Goal: Transaction & Acquisition: Obtain resource

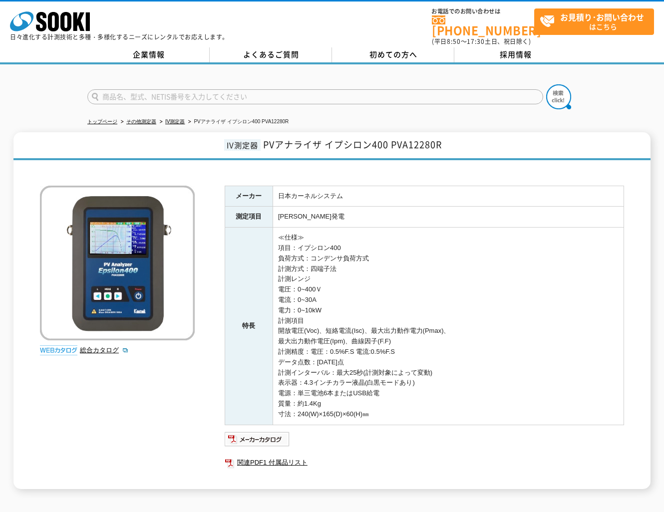
click at [270, 238] on th "特長" at bounding box center [249, 326] width 48 height 197
click at [59, 20] on icon "株式会社 ソーキ" at bounding box center [50, 21] width 80 height 20
click at [305, 52] on link "よくあるご質問" at bounding box center [271, 54] width 122 height 15
click at [356, 150] on h1 "IV測定器 PVアナライザ イプシロン400 PVA12280R" at bounding box center [331, 146] width 637 height 28
click at [105, 346] on link "総合カタログ" at bounding box center [104, 349] width 49 height 7
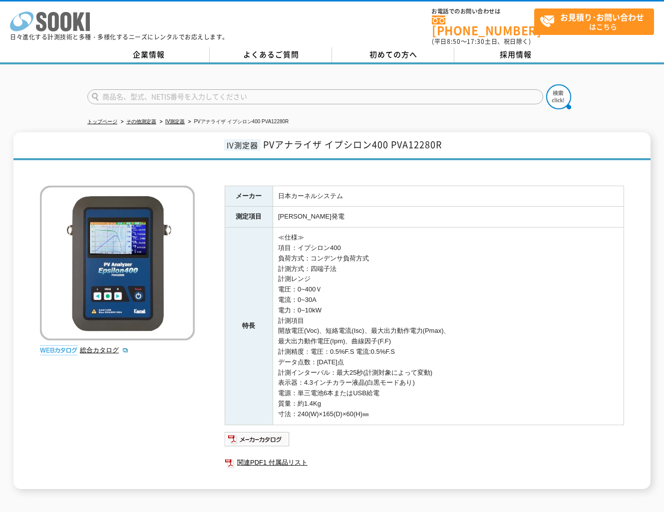
click at [53, 23] on icon "株式会社 ソーキ" at bounding box center [50, 21] width 80 height 20
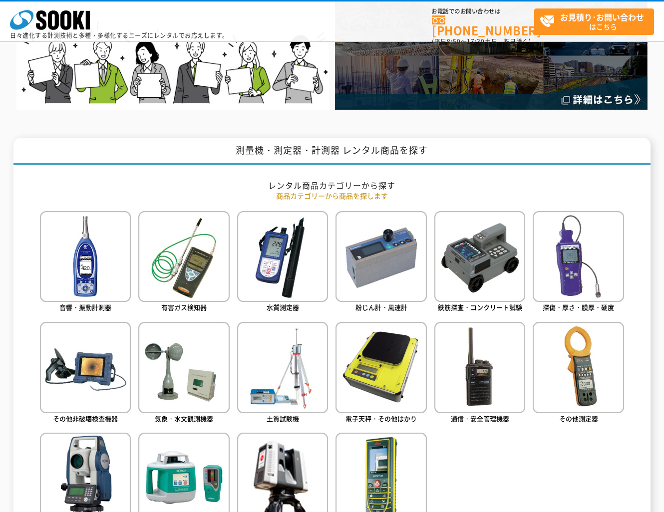
scroll to position [399, 0]
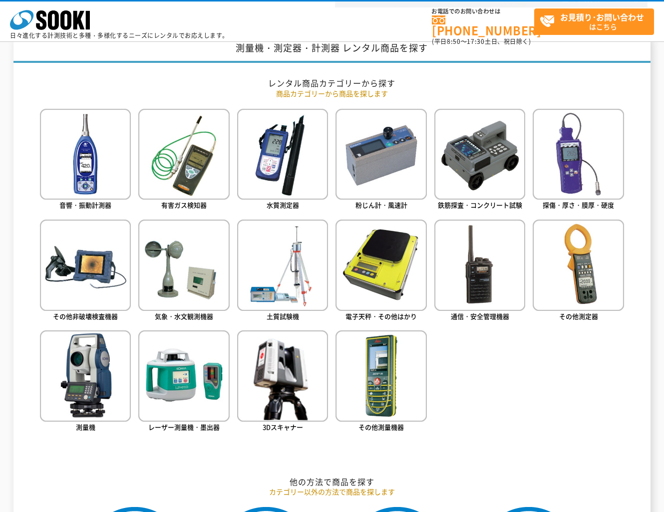
click at [540, 358] on ul "音響・振動計測器 有害ガス検知器 水質測定器 粉じん計・風速計 鉄筋探査・コンクリート試験 探傷・厚さ・膜厚・硬度" at bounding box center [332, 285] width 584 height 353
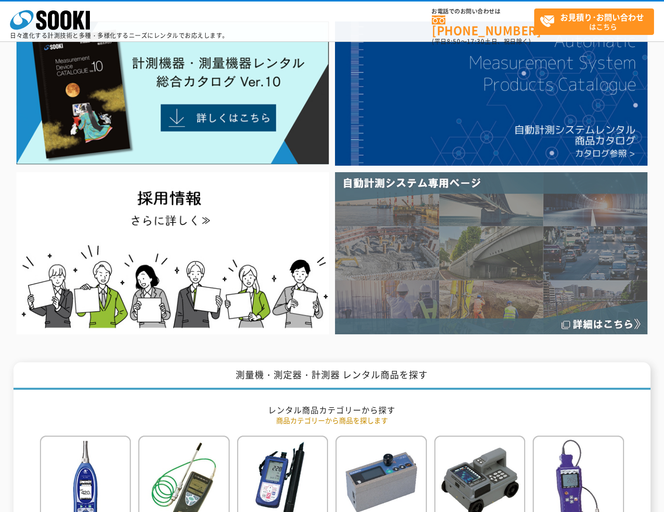
scroll to position [0, 0]
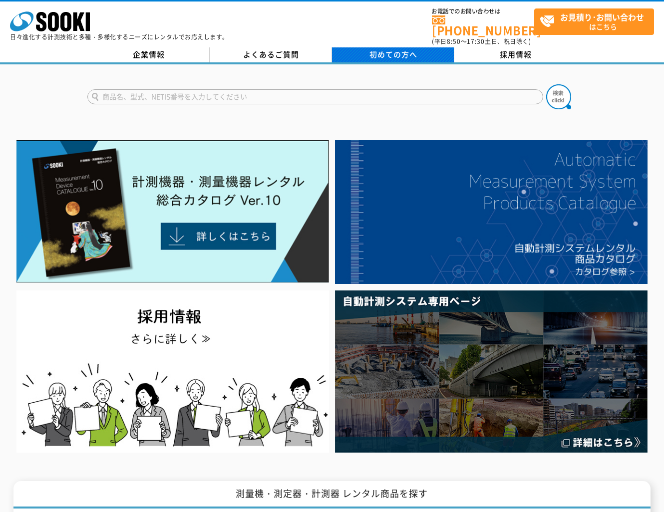
click at [373, 49] on span "初めての方へ" at bounding box center [393, 54] width 48 height 11
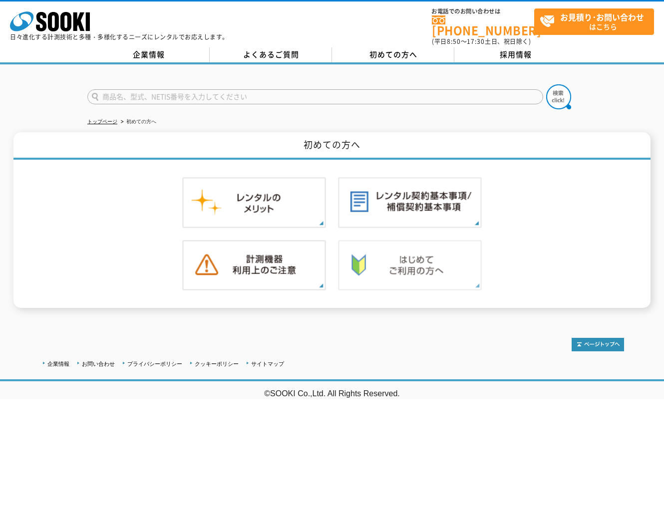
click at [425, 267] on img at bounding box center [410, 265] width 144 height 51
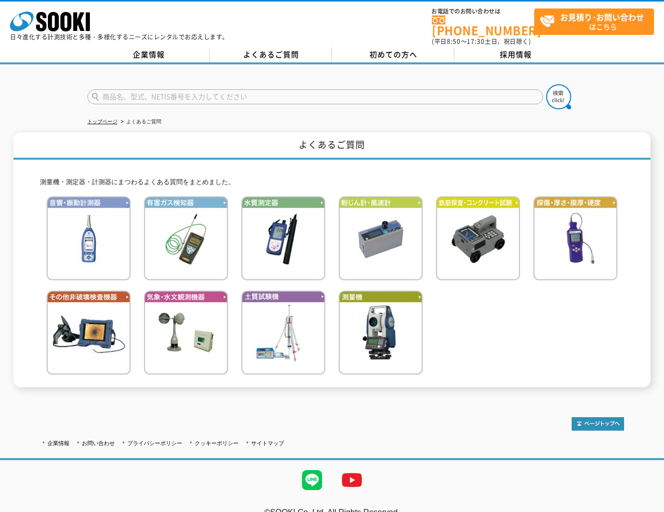
click at [378, 49] on span "初めての方へ" at bounding box center [393, 54] width 48 height 11
drag, startPoint x: 344, startPoint y: 116, endPoint x: 351, endPoint y: 121, distance: 7.9
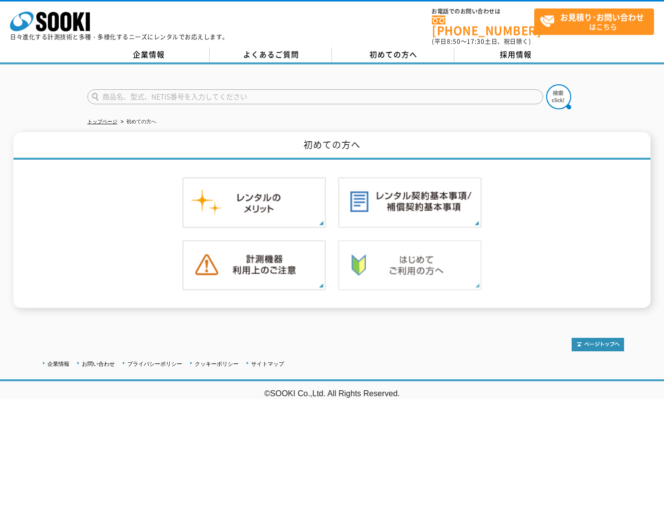
click at [386, 261] on img at bounding box center [410, 265] width 144 height 51
type input "商品名、型式、NETIS番号を入力してください"
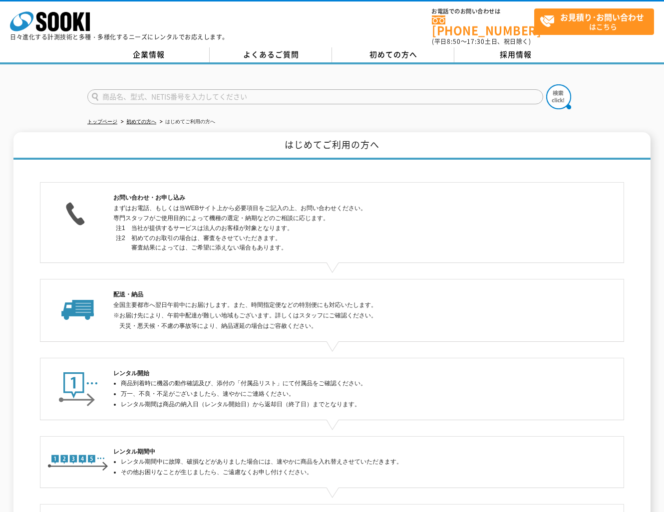
scroll to position [149, 0]
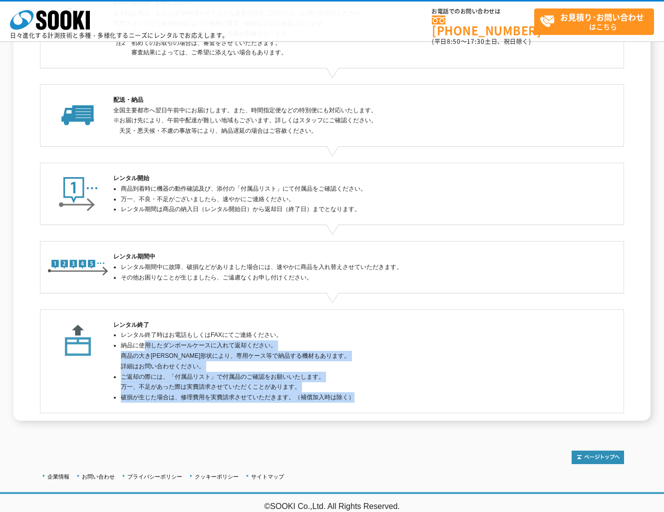
drag, startPoint x: 150, startPoint y: 365, endPoint x: 358, endPoint y: 403, distance: 211.5
click at [358, 403] on div "レンタル終了 レンタル終了時はお電話もしくはFAXにてご連絡ください。 納品に使用したダンボールケースに入れて返却ください。 商品の大きさや形状により、専用ケ…" at bounding box center [332, 361] width 584 height 104
click at [374, 388] on li "ご返却の際には、「付属品リスト」で付属品のご確認をお願いいたします。 万一、不足があった際は実費請求させていただくことがあります。" at bounding box center [336, 382] width 430 height 21
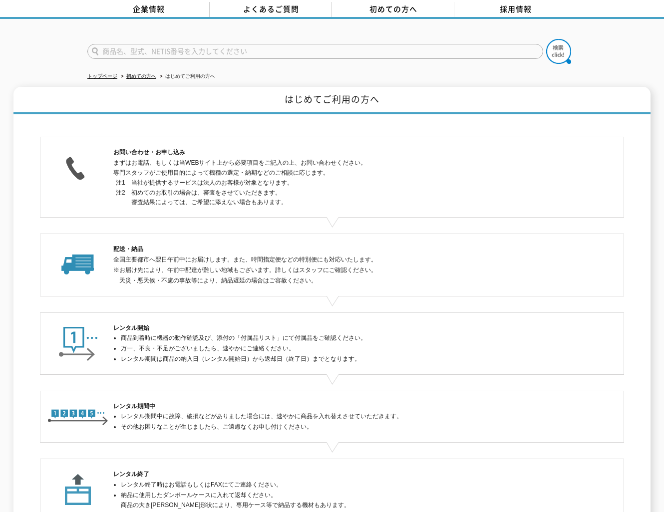
scroll to position [0, 0]
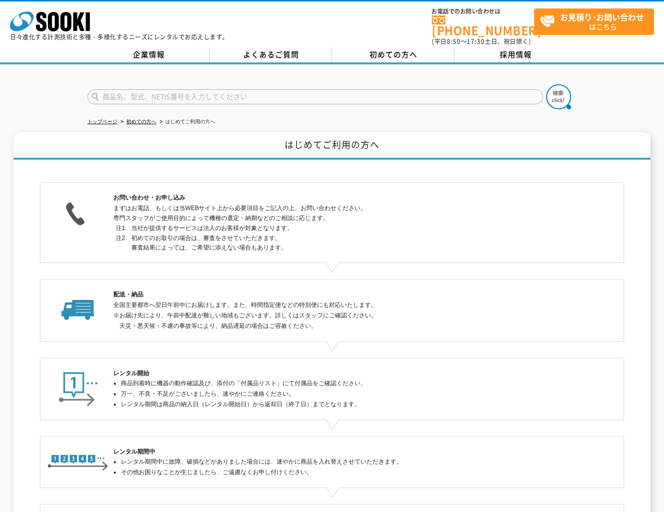
drag, startPoint x: 233, startPoint y: 218, endPoint x: 252, endPoint y: 246, distance: 34.2
click at [251, 245] on dl "注1 当社が提供するサービスは法人のお客様が対象となります。 注2 初めてのお取引の場合は、審査をさせていただきます。 審査結果によっては、ご希望に添えない場…" at bounding box center [331, 238] width 437 height 29
click at [296, 255] on div "お問い合わせ・お申し込み まずはお電話、もしくは当WEBサイト上から必要項目をご記入の上、お問い合わせください。 専門スタッフがご使用目的によって機種の選定・…" at bounding box center [332, 223] width 584 height 80
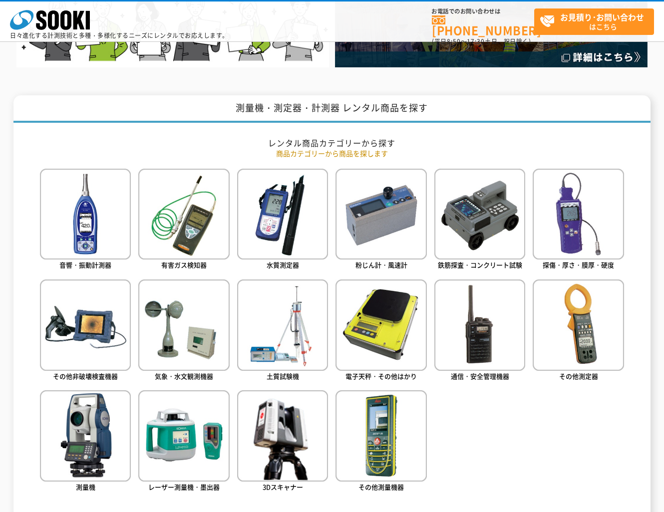
scroll to position [399, 0]
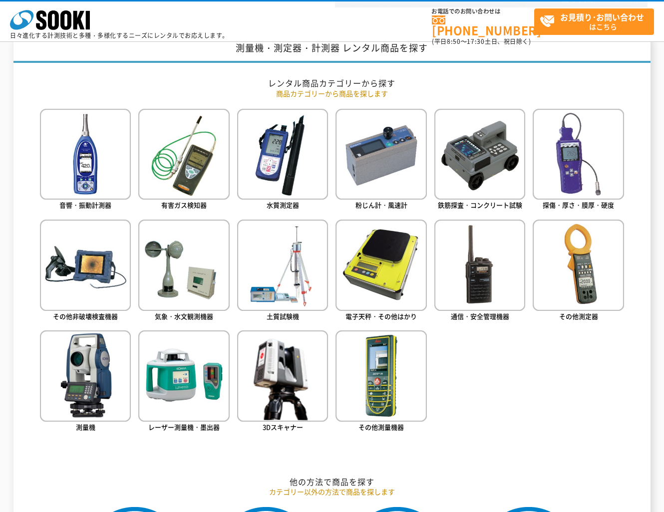
click at [503, 371] on ul "音響・振動計測器 有害ガス検知器 水質測定器 粉じん計・風速計 鉄筋探査・コンクリート試験 探傷・厚さ・膜厚・硬度" at bounding box center [332, 285] width 584 height 353
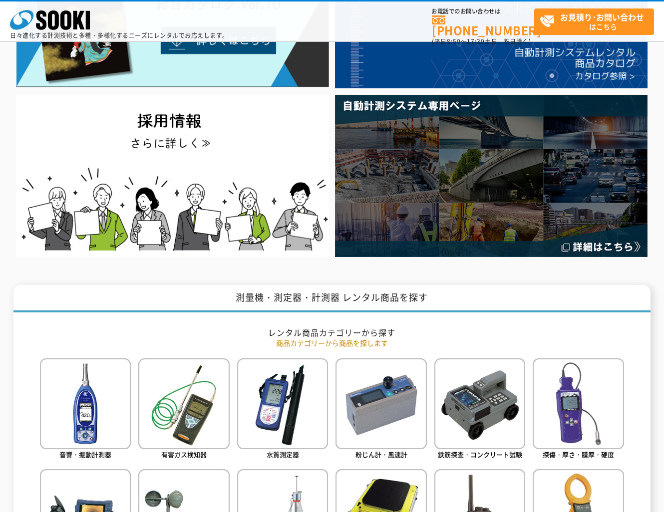
scroll to position [0, 0]
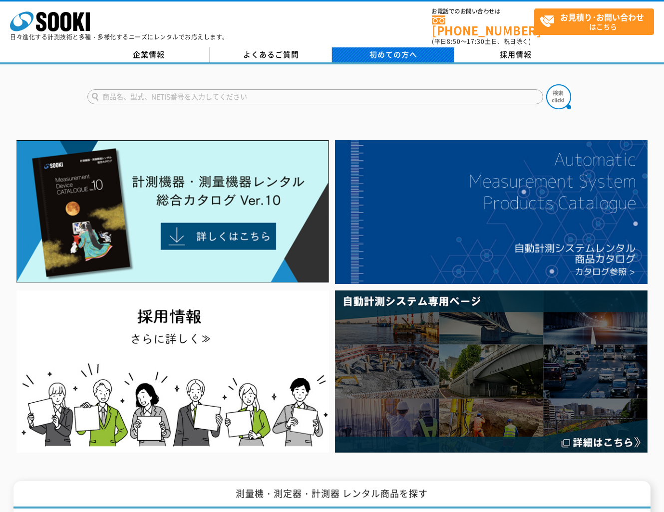
click at [380, 51] on span "初めての方へ" at bounding box center [393, 54] width 48 height 11
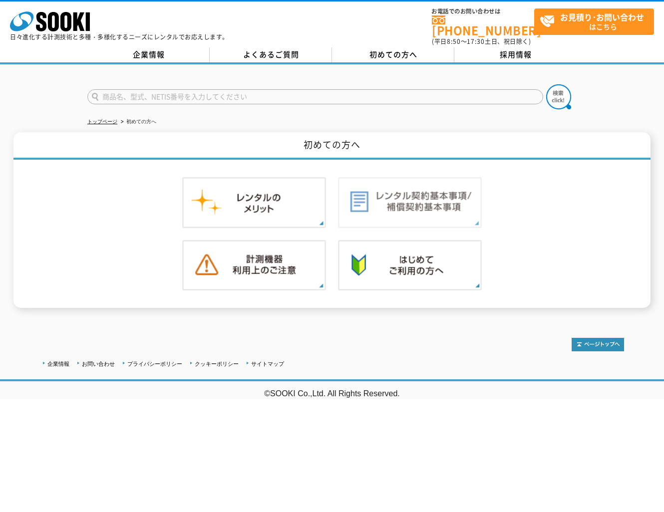
click at [375, 201] on img at bounding box center [410, 202] width 144 height 51
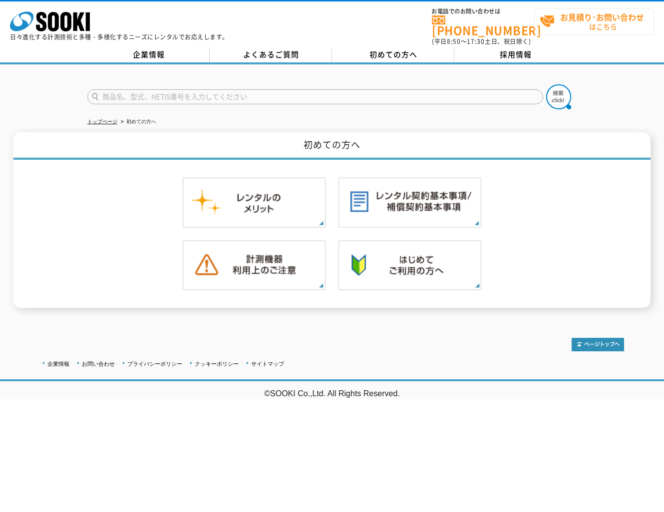
click at [557, 24] on span "お見積り･お問い合わせ はこちら" at bounding box center [596, 21] width 114 height 25
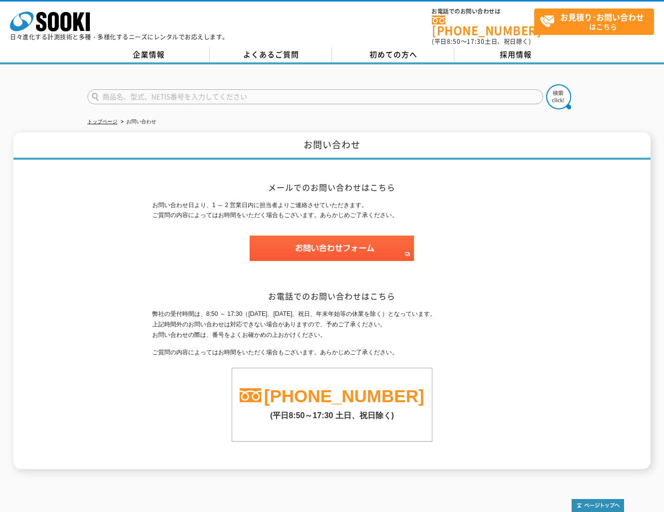
click at [376, 160] on div "メールでのお問い合わせはこちら お問い合わせ日より、1 ～ 2 営業日内に担当者よりご連絡させていただきます。 ご質問の内容によってはお時間をいただく場合もご…" at bounding box center [331, 314] width 359 height 309
click at [349, 243] on img at bounding box center [331, 248] width 164 height 25
click at [170, 53] on link "企業情報" at bounding box center [148, 54] width 122 height 15
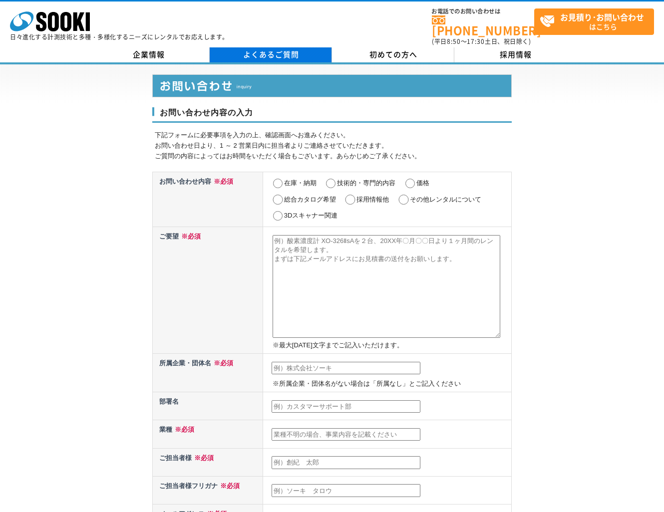
click at [273, 50] on link "よくあるご質問" at bounding box center [271, 54] width 122 height 15
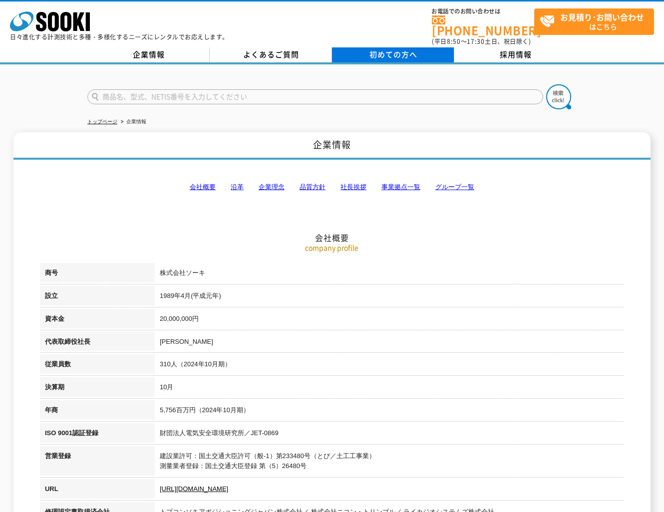
click at [376, 49] on span "初めての方へ" at bounding box center [393, 54] width 48 height 11
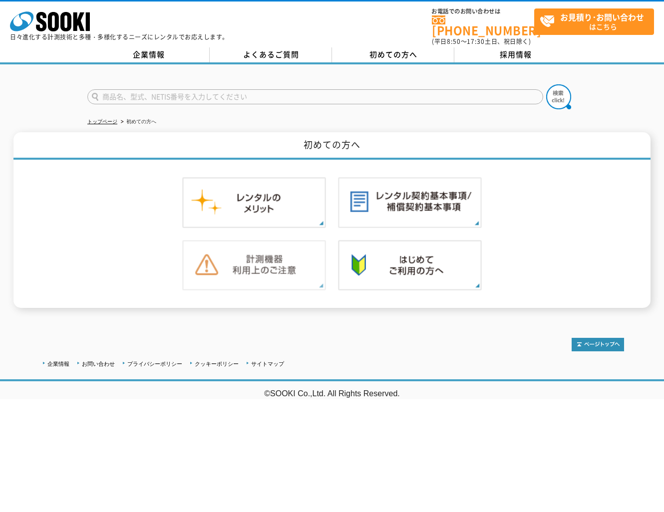
click at [236, 281] on img at bounding box center [254, 265] width 144 height 51
click at [415, 256] on img at bounding box center [410, 265] width 144 height 51
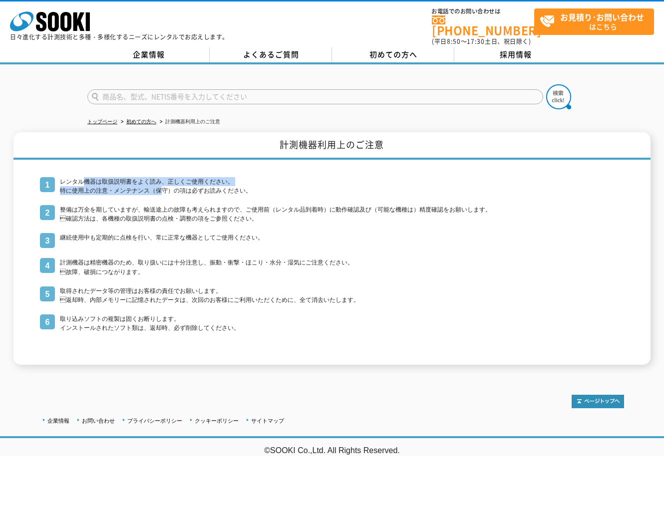
drag, startPoint x: 83, startPoint y: 176, endPoint x: 83, endPoint y: 186, distance: 9.5
click at [83, 186] on li "レンタル機器は取扱説明書をよく読み、正しくご使用ください。 特に使用上の注意・メンテナンス（保守）の項は必ずお読みください。" at bounding box center [332, 186] width 584 height 18
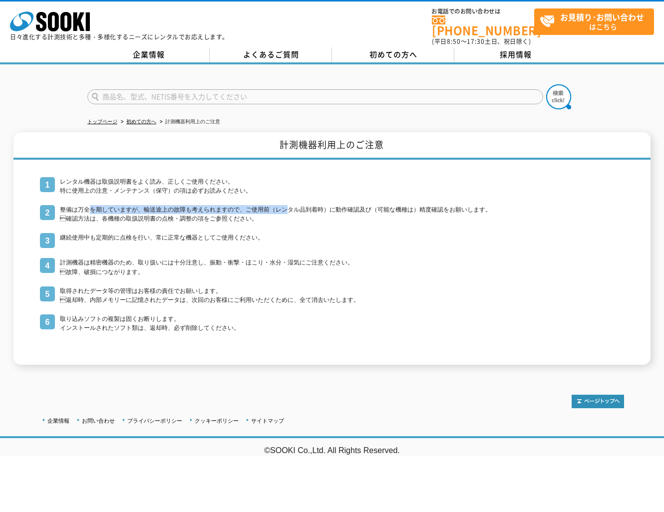
drag, startPoint x: 93, startPoint y: 205, endPoint x: 294, endPoint y: 205, distance: 201.1
click at [294, 205] on li "整備は万全を期していますが、輸送途上の故障も考えられますので、ご使用前（レンタル品到着時）に動作確認及び（可能な機種は）精度確認をお願いします。 確認方法は…" at bounding box center [332, 214] width 584 height 18
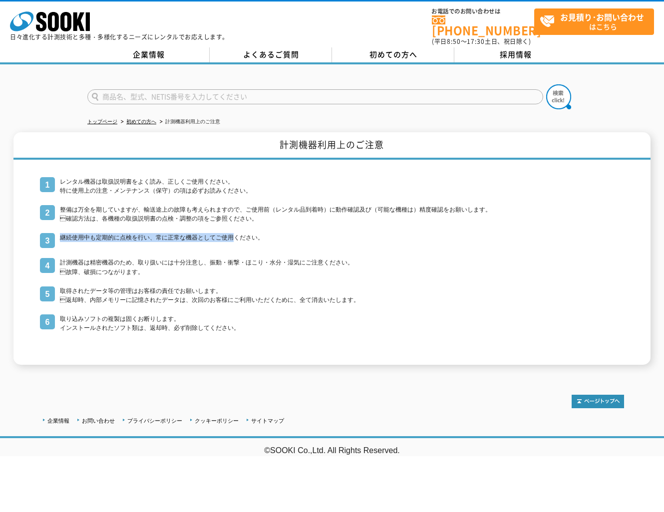
drag, startPoint x: 60, startPoint y: 230, endPoint x: 234, endPoint y: 234, distance: 173.7
click at [234, 234] on li "継続使用中も定期的に点検を行い、常に正常な機器としてご使用ください。" at bounding box center [332, 240] width 584 height 15
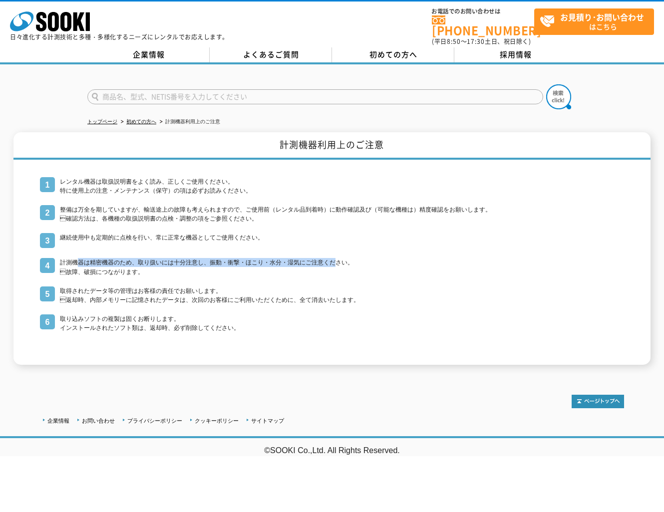
drag, startPoint x: 78, startPoint y: 255, endPoint x: 338, endPoint y: 258, distance: 260.5
click at [338, 258] on li "計測機器は精密機器のため、取り扱いには十分注意し、振動・衝撃・ほこり・水分・湿気にご注意ください。 故障、破損につながります。" at bounding box center [332, 267] width 584 height 18
drag, startPoint x: 72, startPoint y: 290, endPoint x: 145, endPoint y: 292, distance: 72.9
click at [145, 292] on li "取得されたデータ等の管理はお客様の責任でお願いします。 返却時、内部メモリーに記憶されたデータは、次回のお客様にご利用いただくために、全て消去いたします。" at bounding box center [332, 295] width 584 height 18
drag, startPoint x: 155, startPoint y: 279, endPoint x: 290, endPoint y: 288, distance: 135.1
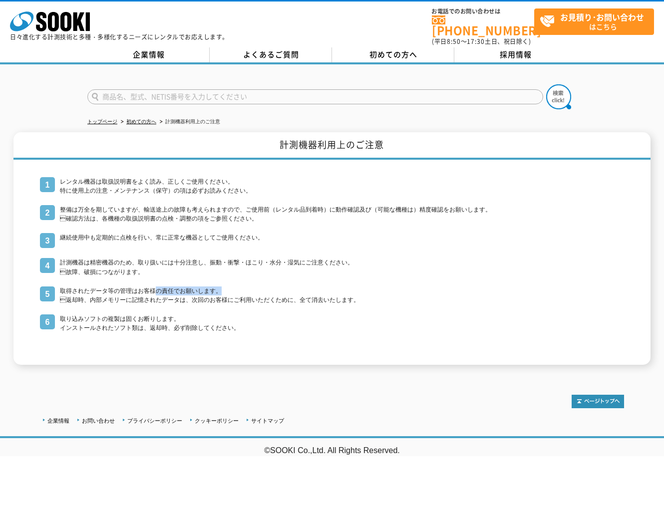
click at [290, 288] on ol "レンタル機器は取扱説明書をよく読み、正しくご使用ください。 特に使用上の注意・メンテナンス（保守）の項は必ずお読みください。 整備は万全を期していますが、輸送…" at bounding box center [332, 254] width 584 height 155
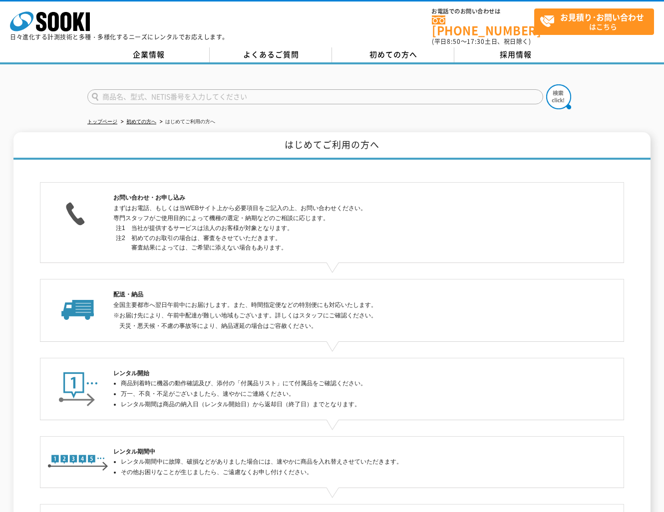
drag, startPoint x: 220, startPoint y: 202, endPoint x: 262, endPoint y: 241, distance: 57.6
click at [262, 241] on div "お問い合わせ・お申し込み まずはお電話、もしくは当WEBサイト上から必要項目をご記入の上、お問い合わせください。 専門スタッフがご使用目的によって機種の選定・…" at bounding box center [331, 223] width 437 height 60
click at [310, 240] on dd "初めてのお取引の場合は、審査をさせていただきます。 審査結果によっては、ご希望に添えない場合もあります。" at bounding box center [340, 243] width 419 height 19
drag, startPoint x: 138, startPoint y: 232, endPoint x: 254, endPoint y: 232, distance: 116.3
click at [254, 234] on dd "初めてのお取引の場合は、審査をさせていただきます。 審査結果によっては、ご希望に添えない場合もあります。" at bounding box center [340, 243] width 419 height 19
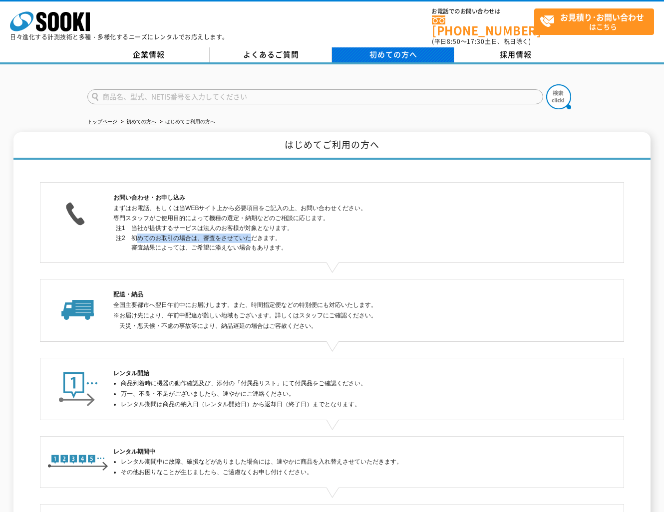
click at [427, 54] on link "初めての方へ" at bounding box center [393, 54] width 122 height 15
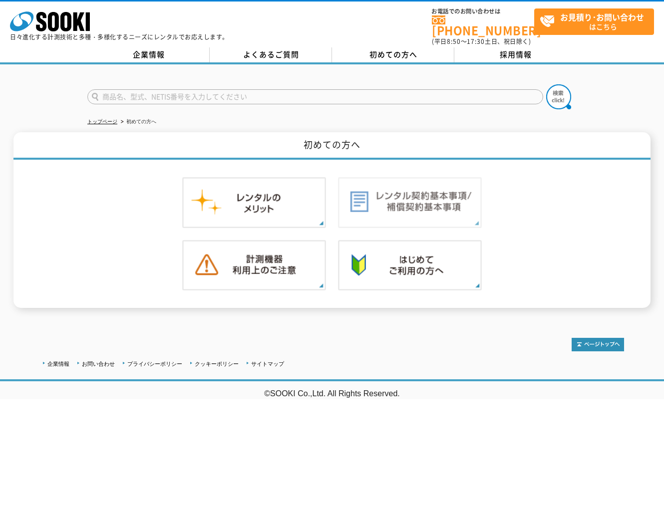
click at [386, 190] on img at bounding box center [410, 202] width 144 height 51
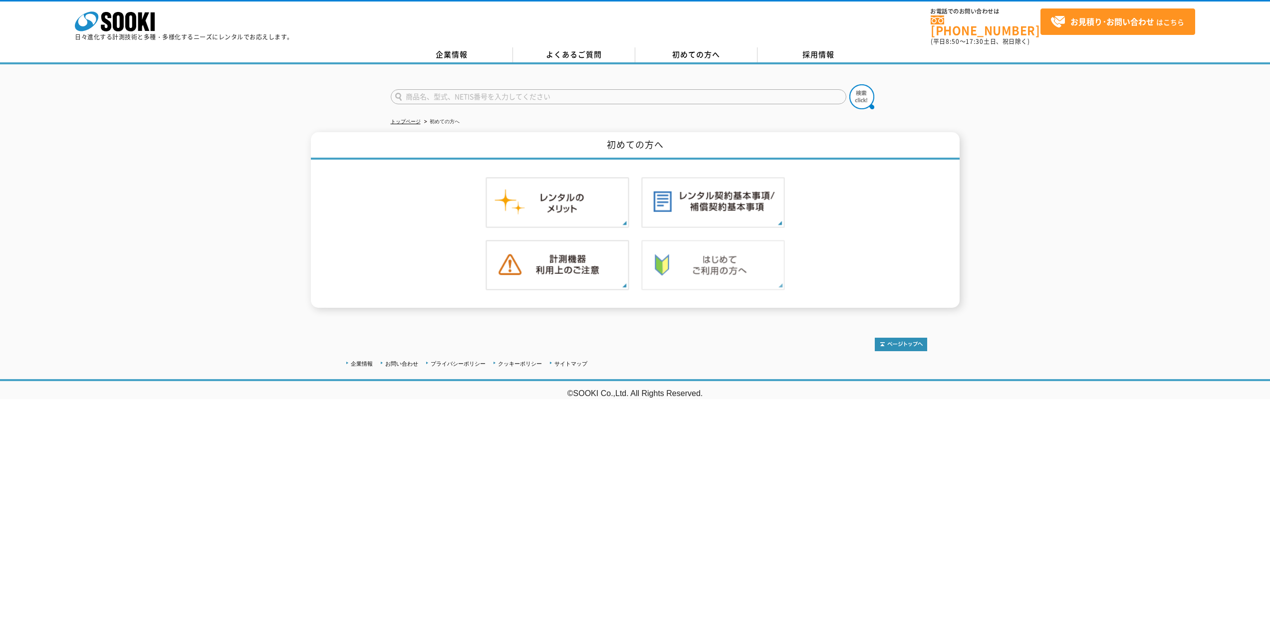
click at [663, 253] on img at bounding box center [713, 265] width 144 height 51
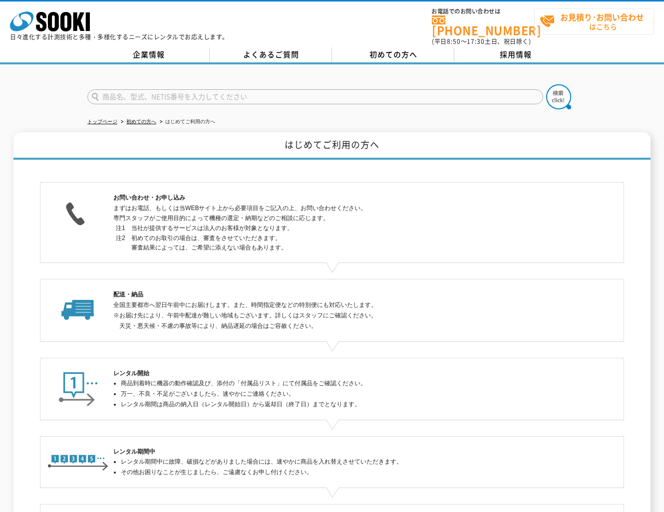
click at [580, 24] on span "お見積り･お問い合わせ はこちら" at bounding box center [596, 21] width 114 height 25
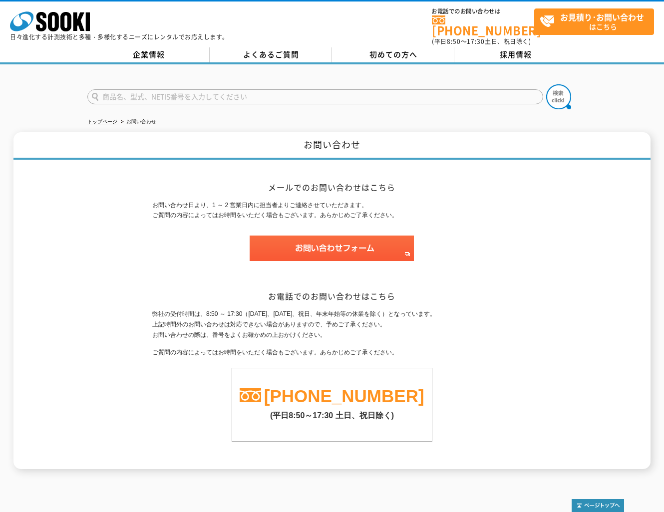
scroll to position [42, 0]
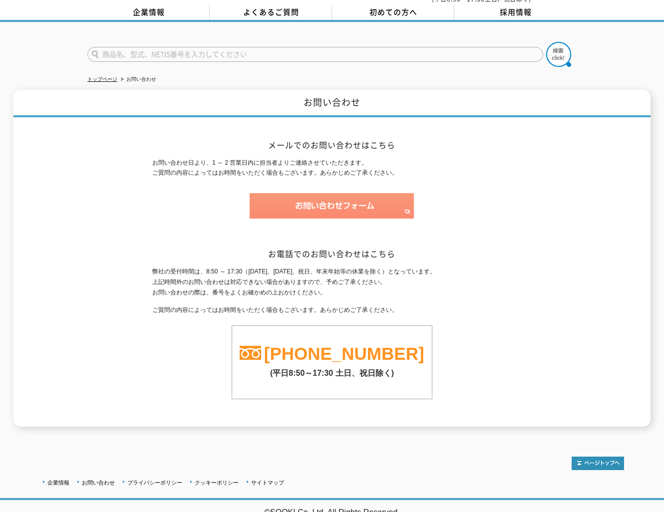
click at [296, 197] on img at bounding box center [331, 205] width 164 height 25
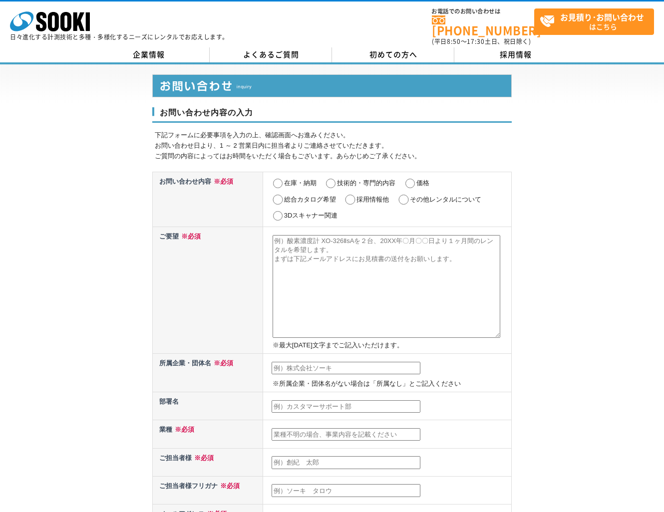
click at [408, 195] on input "その他レンタルについて" at bounding box center [403, 200] width 12 height 10
radio input "true"
click at [407, 259] on textarea at bounding box center [386, 286] width 228 height 103
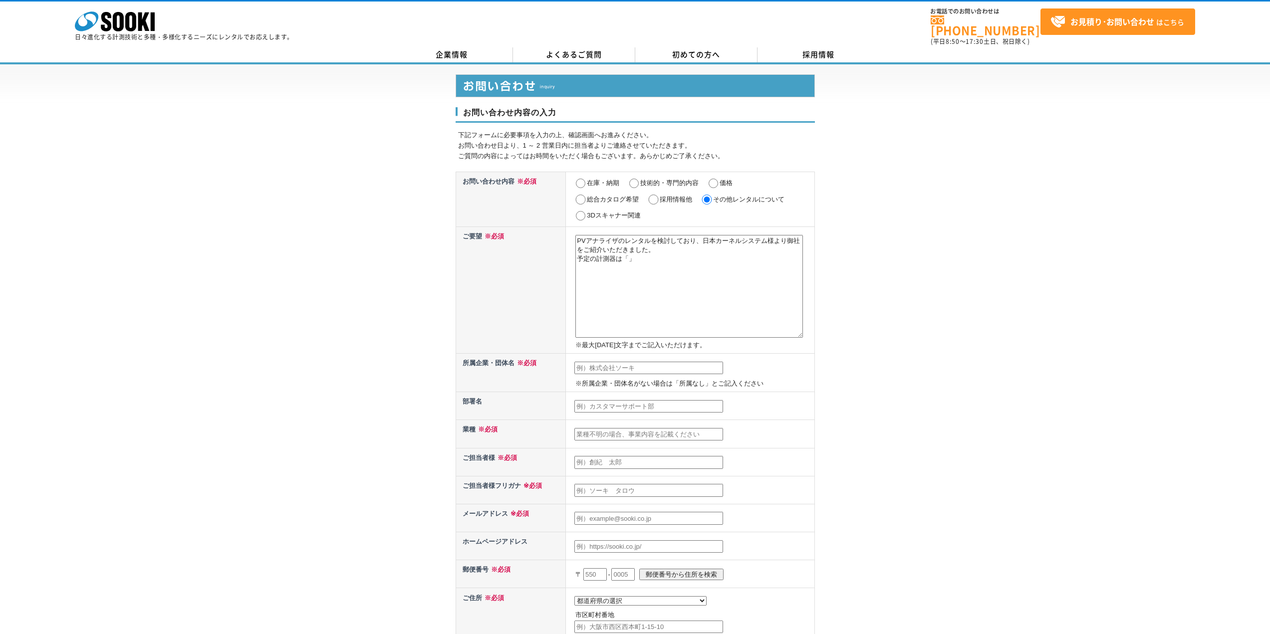
click at [627, 255] on textarea "PVアナライザのレンタルを検討しており、日本カーネルシステム様より御社をご紹介いただきました。 予定の計測器は「」" at bounding box center [689, 286] width 228 height 103
paste textarea "PVアナライザ イプシロン400 PVA12280R"
type textarea "PVアナライザのレンタルを検討しており、日本カーネルシステム様より御社をご紹介いただきました。 予定している計測器は「PVアナライザ イプシロン400 PVA…"
click at [663, 179] on input "価格" at bounding box center [713, 184] width 12 height 10
radio input "true"
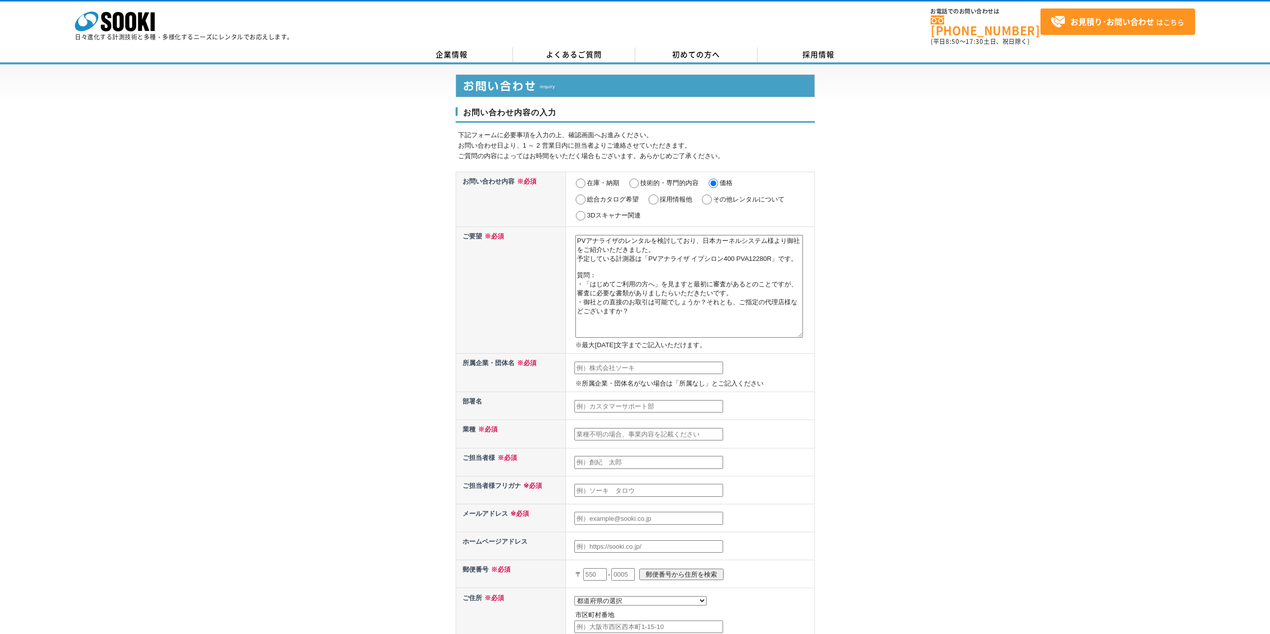
drag, startPoint x: 635, startPoint y: 315, endPoint x: 573, endPoint y: 269, distance: 76.7
click at [573, 269] on td "PVアナライザのレンタルを検討しており、日本カーネルシステム様より御社をご紹介いただきました。 予定している計測器は「PVアナライザ イプシロン400 PVA…" at bounding box center [690, 290] width 248 height 127
type textarea "PVアナライザのレンタルを検討しており、日本カーネルシステム様より御社をご紹介いただきました。 予定している計測器は「PVアナライザ イプシロン400 PVA…"
click at [663, 363] on input "text" at bounding box center [648, 368] width 149 height 13
type input "星和電機株式会社"
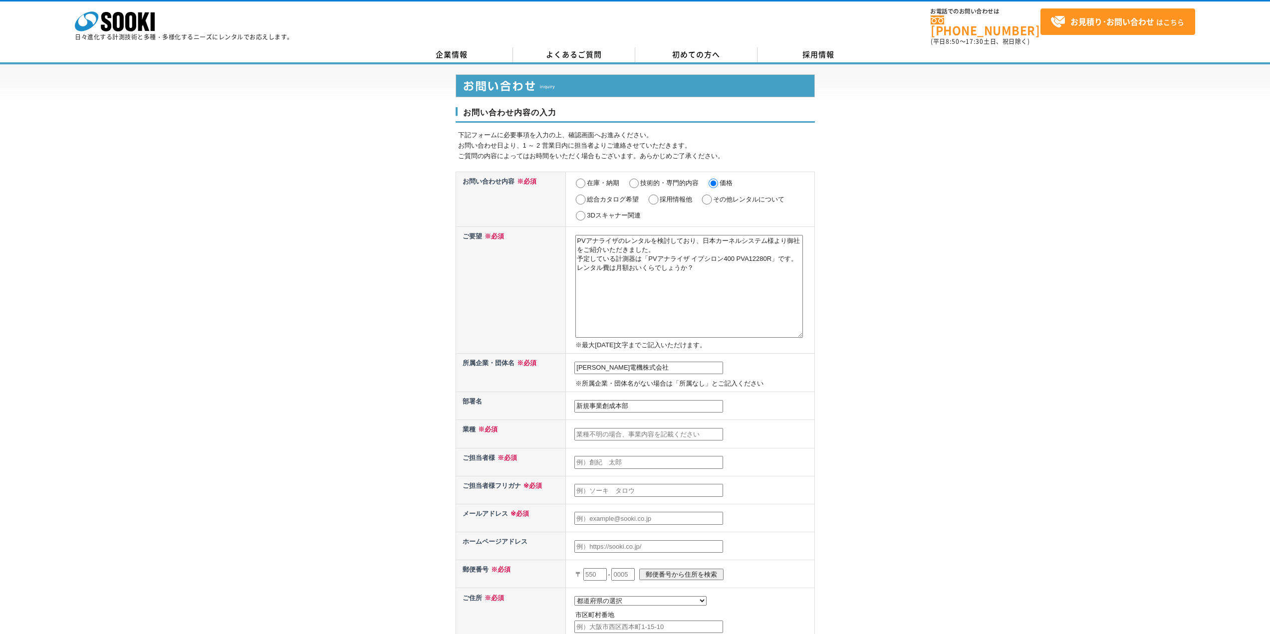
type input "新規事業創成本部技術開発部技術開発二課"
click at [645, 428] on input "text" at bounding box center [648, 434] width 149 height 13
type input "製造業"
type input "原賢二"
type input "ハラケンジ"
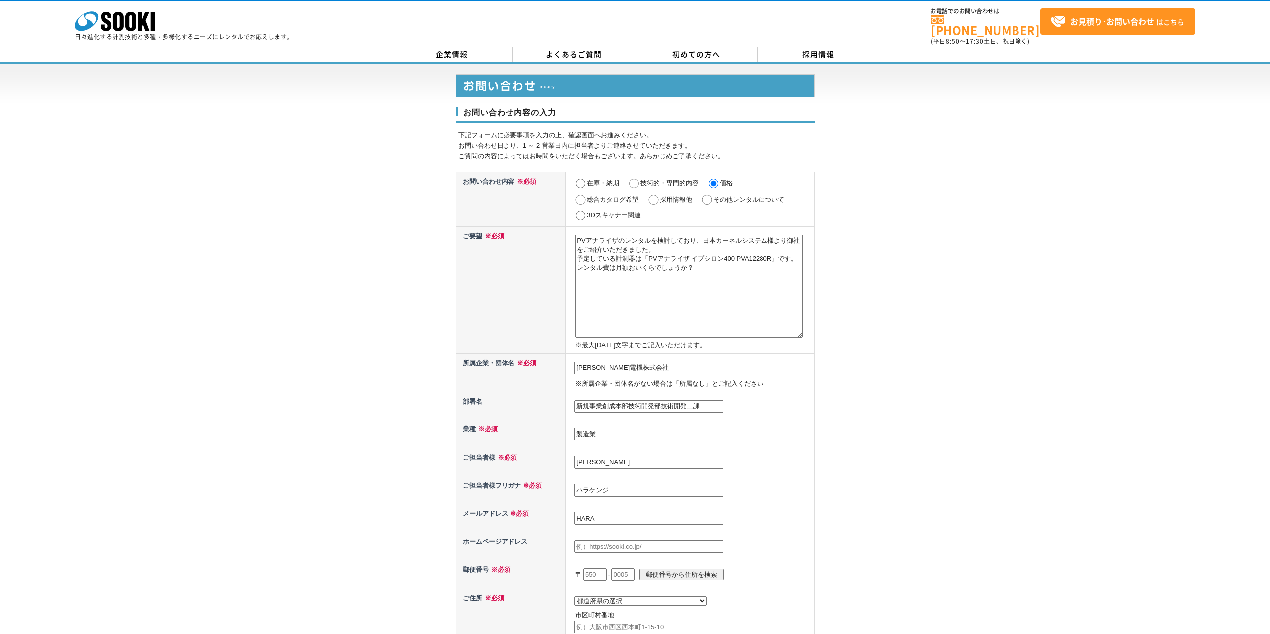
type input "HARA_kenji@seiwa.co.jp"
click at [643, 295] on textarea "PVアナライザのレンタルを検討しており、日本カーネルシステム様より御社をご紹介いただきました。 予定している計測器は「PVアナライザ イプシロン400 PVA…" at bounding box center [689, 286] width 228 height 103
click at [663, 276] on textarea "PVアナライザのレンタルを検討しており、日本カーネルシステム様より御社をご紹介いただきました。 予定している計測器は「PVアナライザ イプシロン400 PVA…" at bounding box center [689, 286] width 228 height 103
click at [663, 511] on input "text" at bounding box center [648, 546] width 149 height 13
paste input "https://www.seiwa.co.jp/"
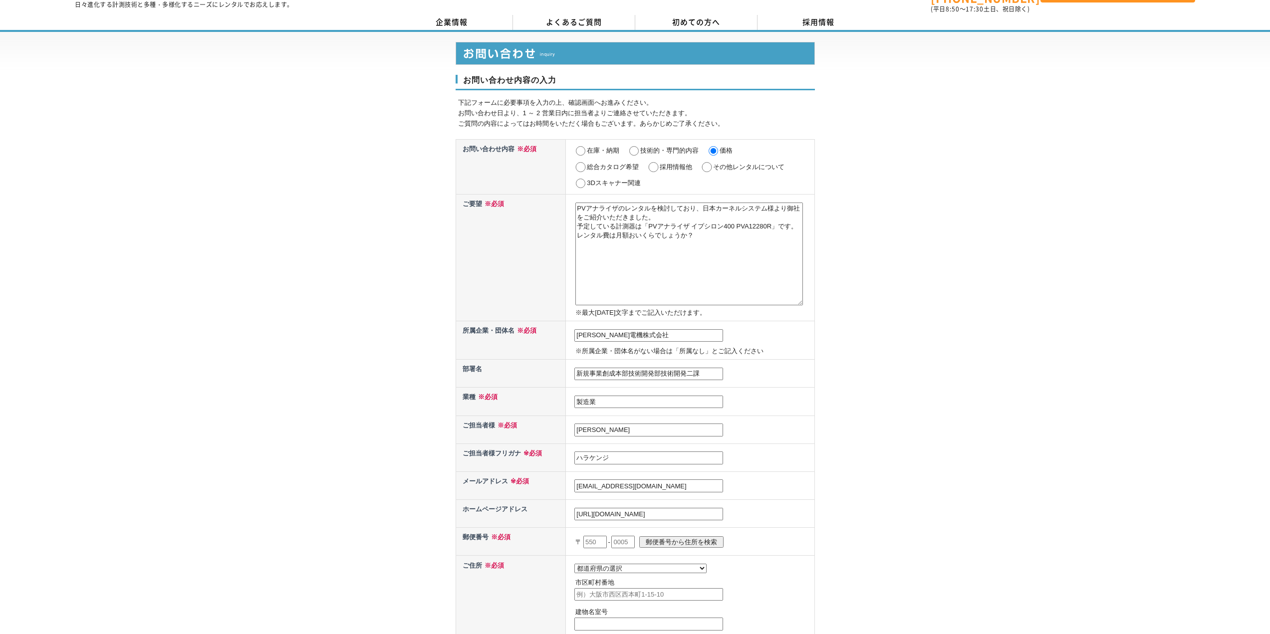
scroll to position [50, 0]
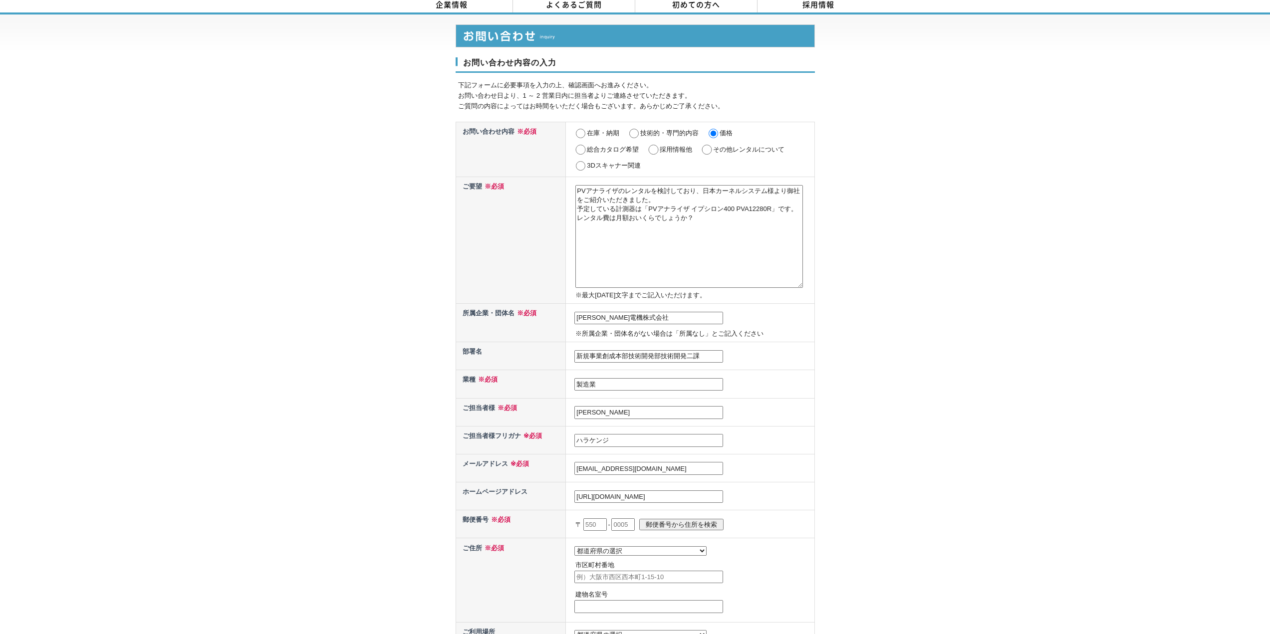
type input "https://www.seiwa.co.jp/"
click at [595, 511] on input "text" at bounding box center [594, 524] width 23 height 13
type input "610"
type input "0192"
click at [663, 511] on input "郵便番号から住所を検索" at bounding box center [681, 524] width 84 height 11
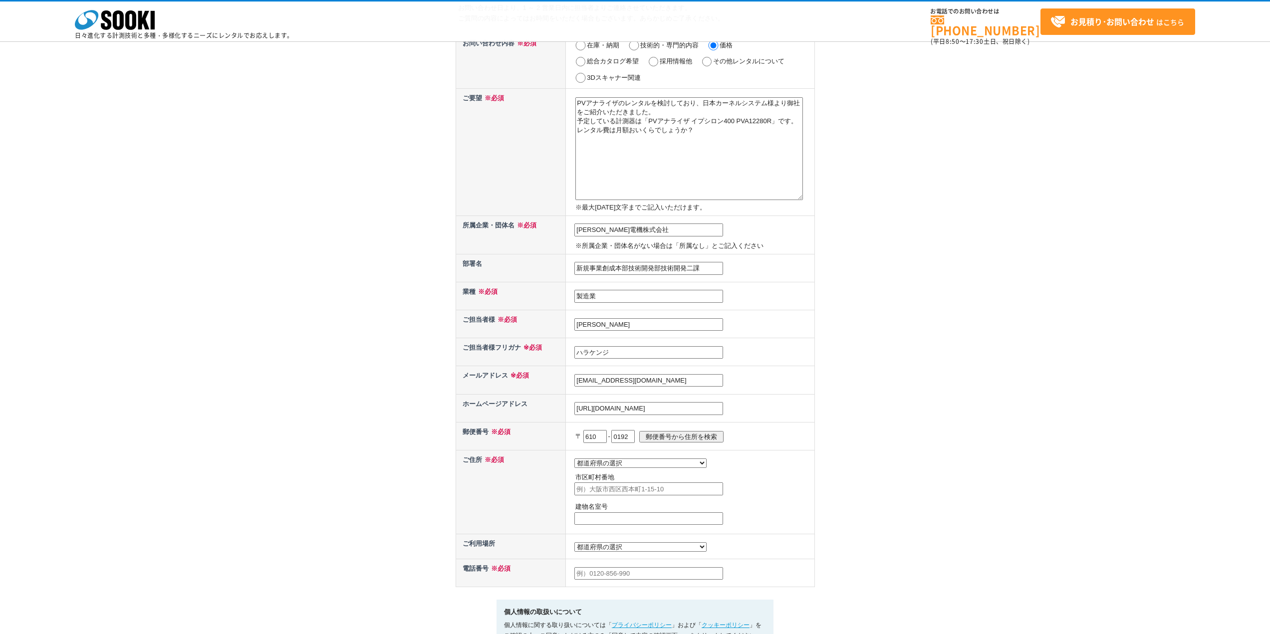
scroll to position [150, 0]
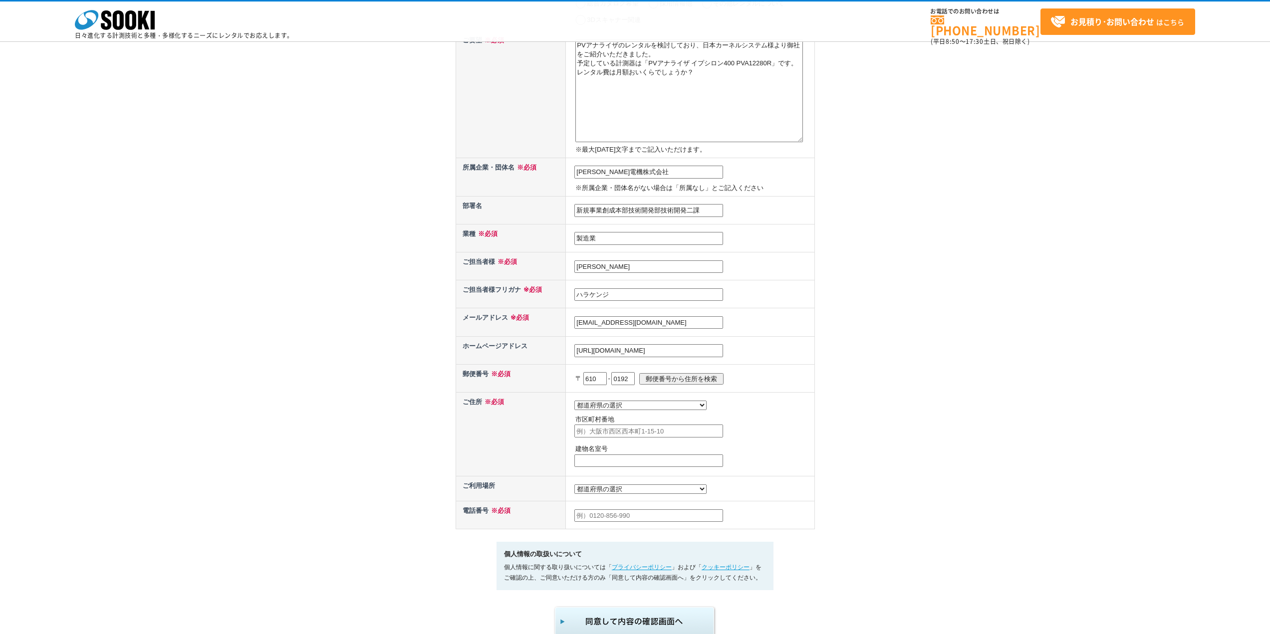
click at [610, 436] on input "text" at bounding box center [648, 431] width 149 height 13
type input "城陽市寺田新池36"
click at [589, 492] on select "都道府県の選択 利用場所未定 北海道 青森県 岩手県 宮城県 秋田県 山形県 福島県 茨城県 栃木県 群馬県 埼玉県 千葉県 東京都 神奈川県 新潟県 富山県…" at bounding box center [640, 489] width 132 height 9
select select "26"
click at [574, 487] on select "都道府県の選択 利用場所未定 北海道 青森県 岩手県 宮城県 秋田県 山形県 福島県 茨城県 栃木県 群馬県 埼玉県 千葉県 東京都 神奈川県 新潟県 富山県…" at bounding box center [640, 489] width 132 height 9
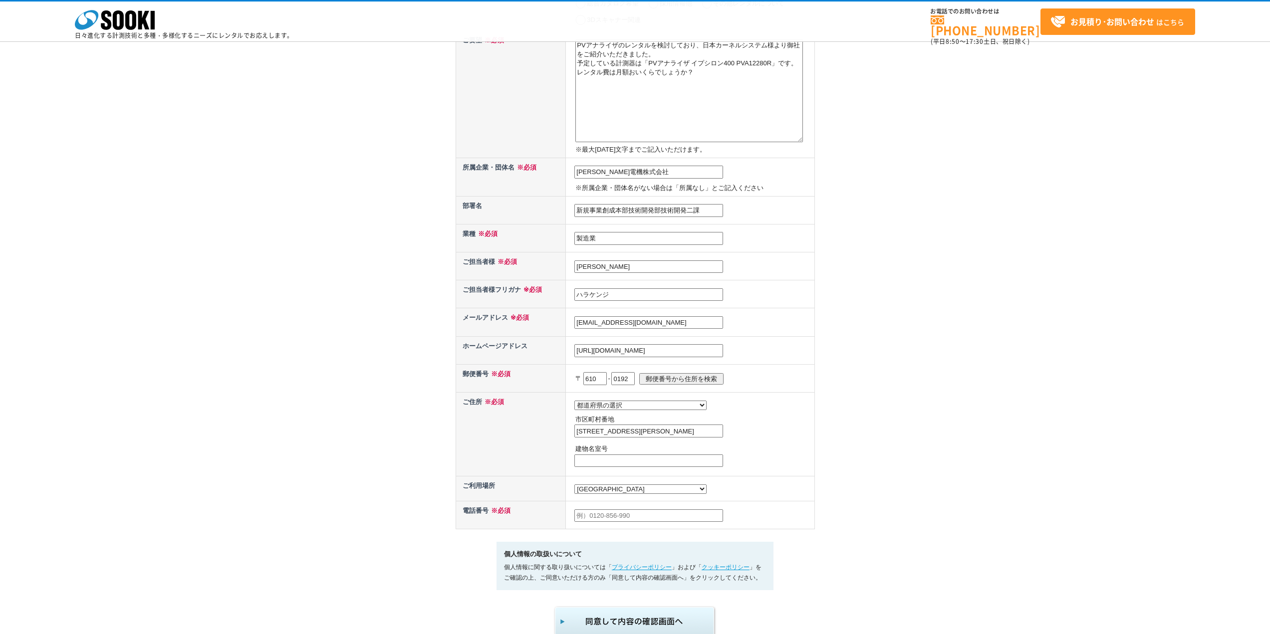
click at [607, 511] on input "text" at bounding box center [648, 515] width 149 height 13
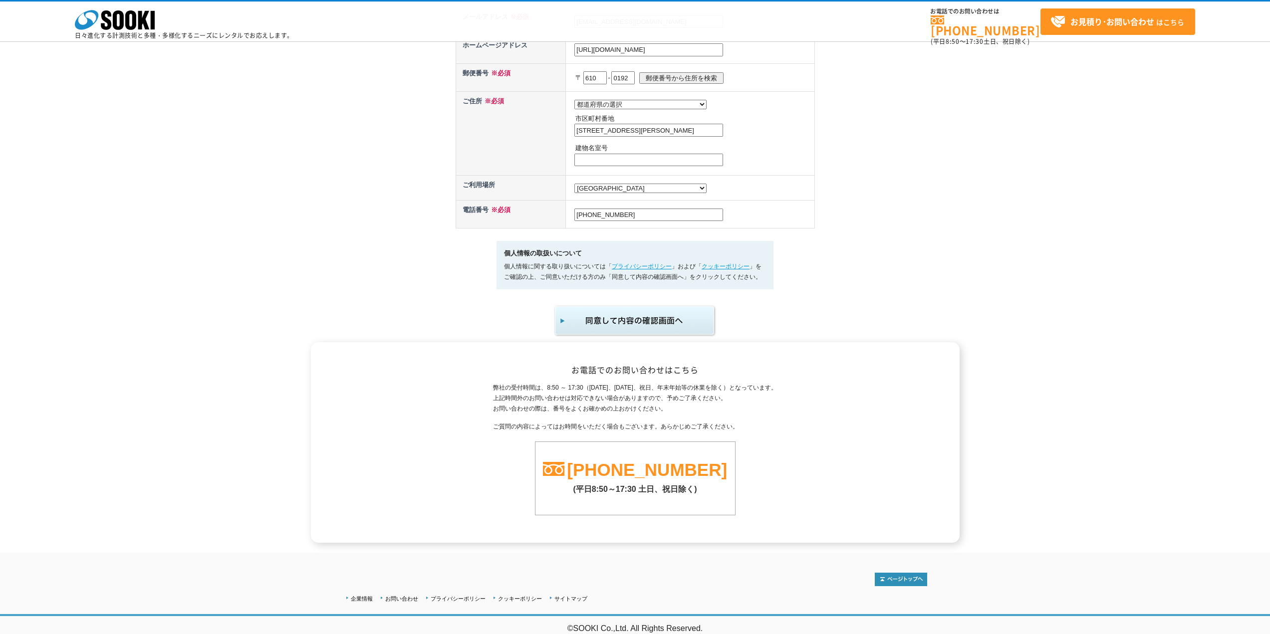
scroll to position [456, 0]
type input "0774-55-5434"
click at [630, 314] on img "submit" at bounding box center [635, 320] width 164 height 33
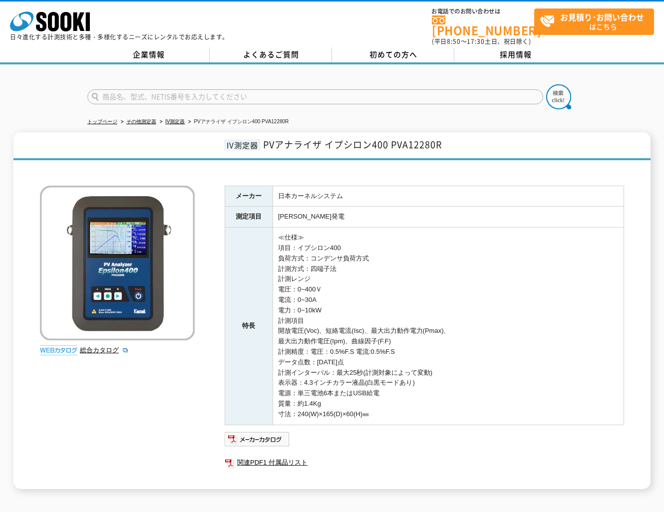
scroll to position [73, 0]
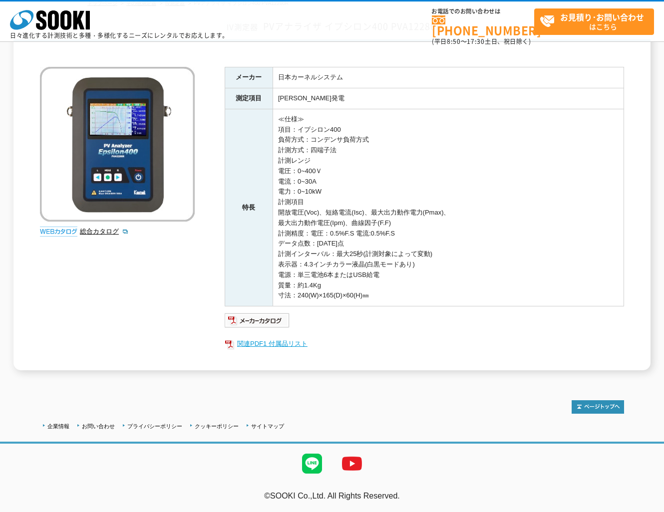
click at [254, 341] on link "関連PDF1 付属品リスト" at bounding box center [424, 343] width 399 height 13
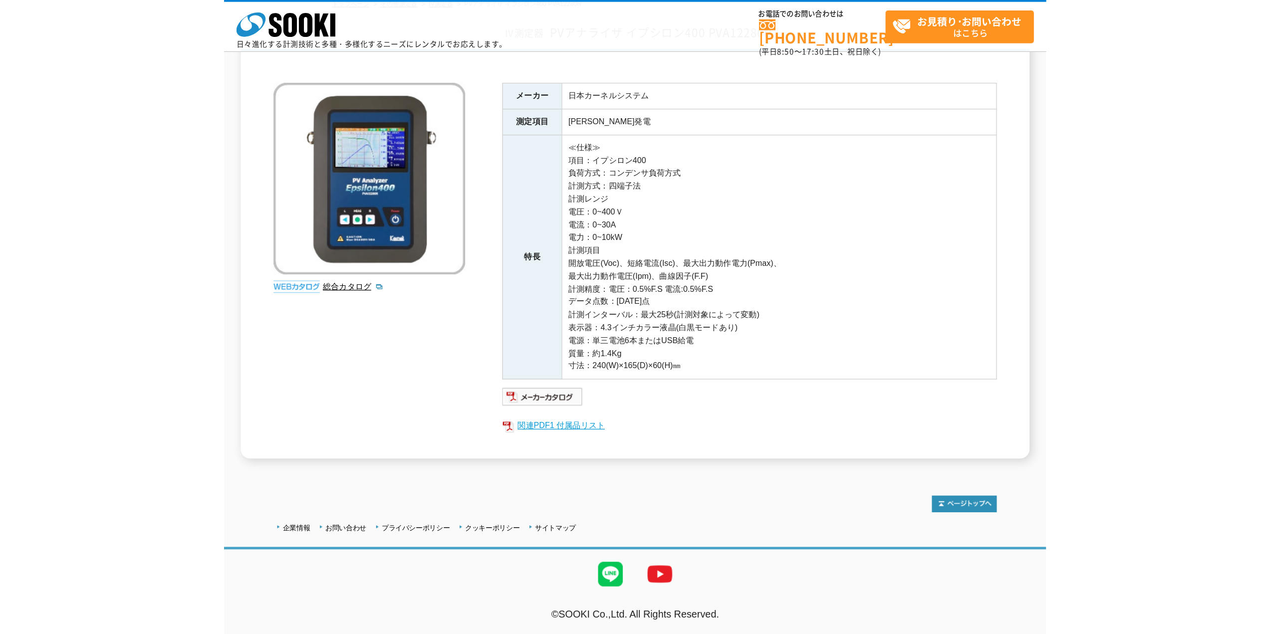
scroll to position [0, 0]
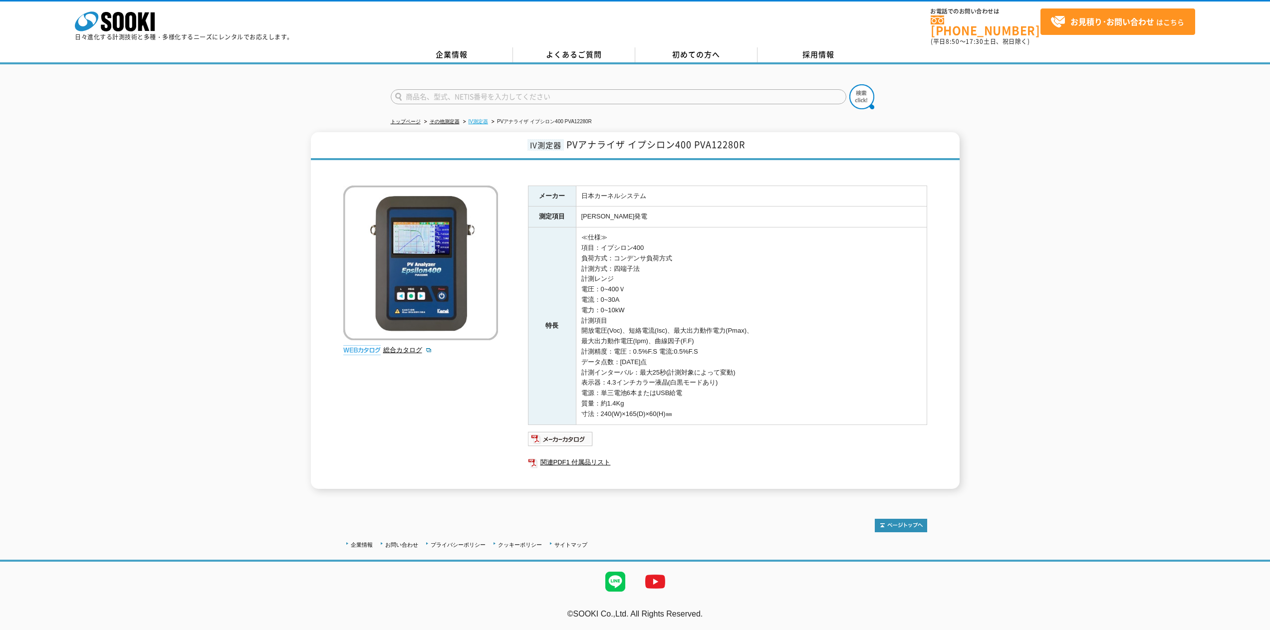
click at [478, 119] on link "IV測定器" at bounding box center [478, 121] width 19 height 5
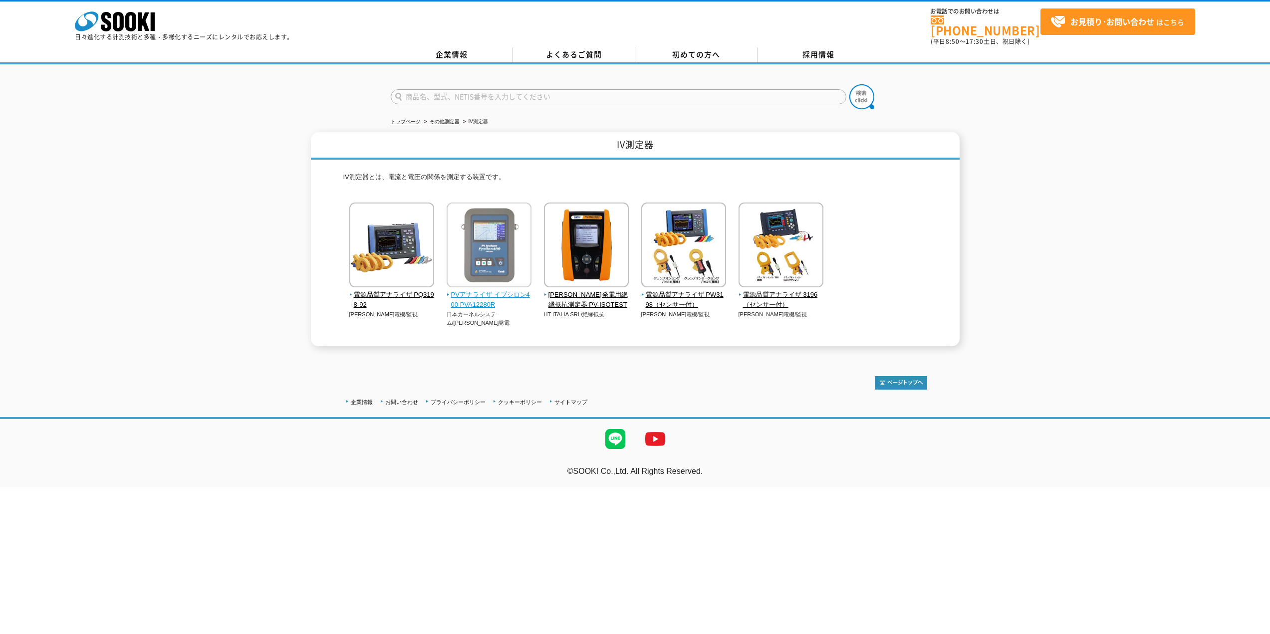
click at [473, 261] on img at bounding box center [489, 246] width 85 height 87
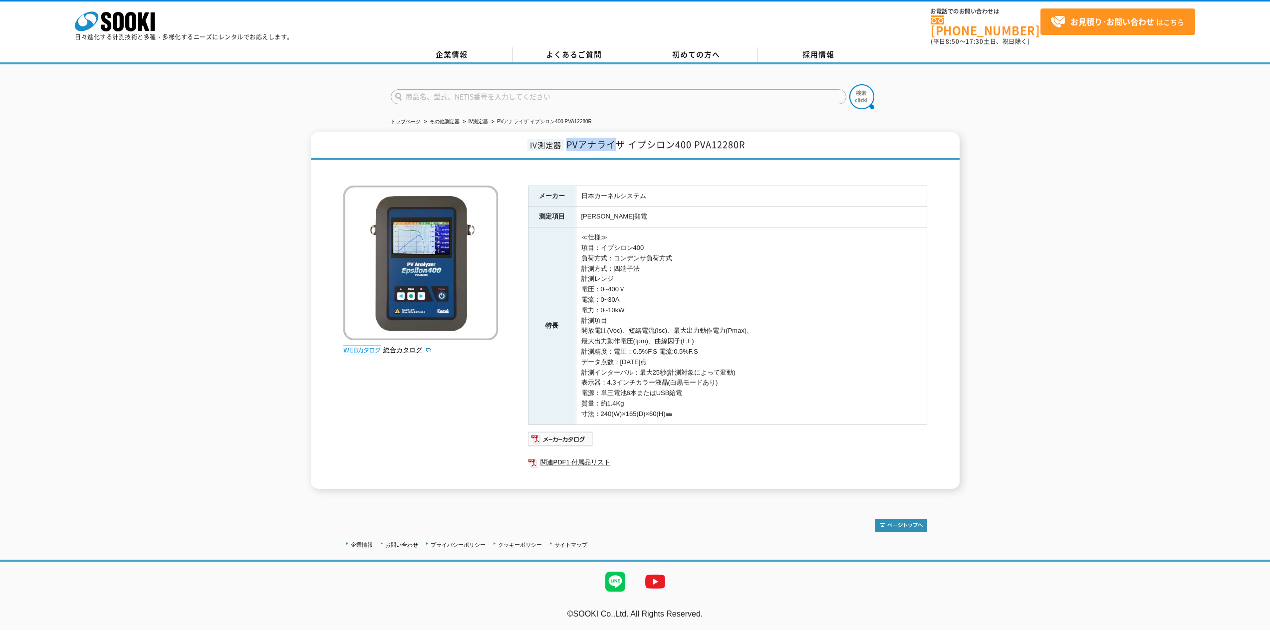
drag, startPoint x: 567, startPoint y: 140, endPoint x: 617, endPoint y: 143, distance: 50.0
click at [617, 143] on span "PVアナライザ イプシロン400 PVA12280R" at bounding box center [655, 144] width 179 height 13
click at [568, 132] on h1 "IV測定器 PVアナライザ イプシロン400 PVA12280R" at bounding box center [635, 146] width 649 height 28
drag, startPoint x: 566, startPoint y: 138, endPoint x: 755, endPoint y: 143, distance: 188.7
click at [755, 143] on h1 "IV測定器 PVアナライザ イプシロン400 PVA12280R" at bounding box center [635, 146] width 649 height 28
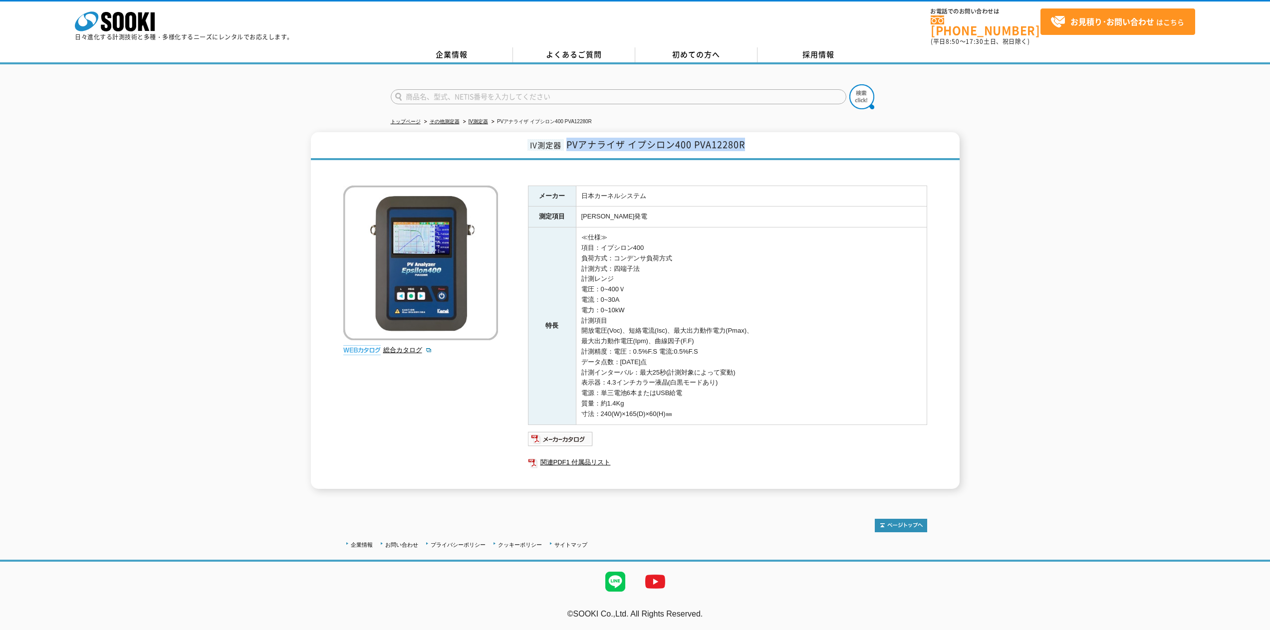
copy span "PVアナライザ イプシロン400 PVA12280R"
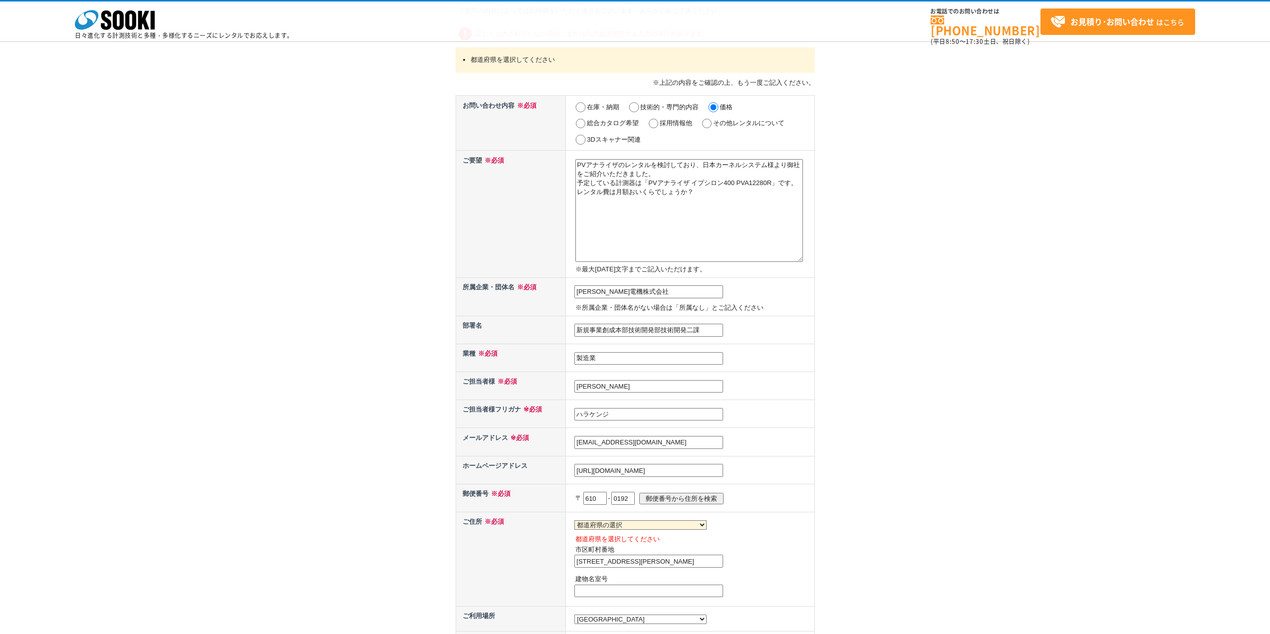
scroll to position [100, 0]
click at [621, 529] on select "都道府県の選択 北海道 青森県 岩手県 宮城県 秋田県 山形県 福島県 茨城県 栃木県 群馬県 埼玉県 千葉県 東京都 神奈川県 新潟県 富山県 石川県 福井…" at bounding box center [640, 524] width 132 height 9
select select "26"
click at [574, 520] on select "都道府県の選択 北海道 青森県 岩手県 宮城県 秋田県 山形県 福島県 茨城県 栃木県 群馬県 埼玉県 千葉県 東京都 神奈川県 新潟県 富山県 石川県 福井…" at bounding box center [640, 524] width 132 height 9
click at [518, 554] on th "ご住所 ※必須" at bounding box center [511, 559] width 110 height 94
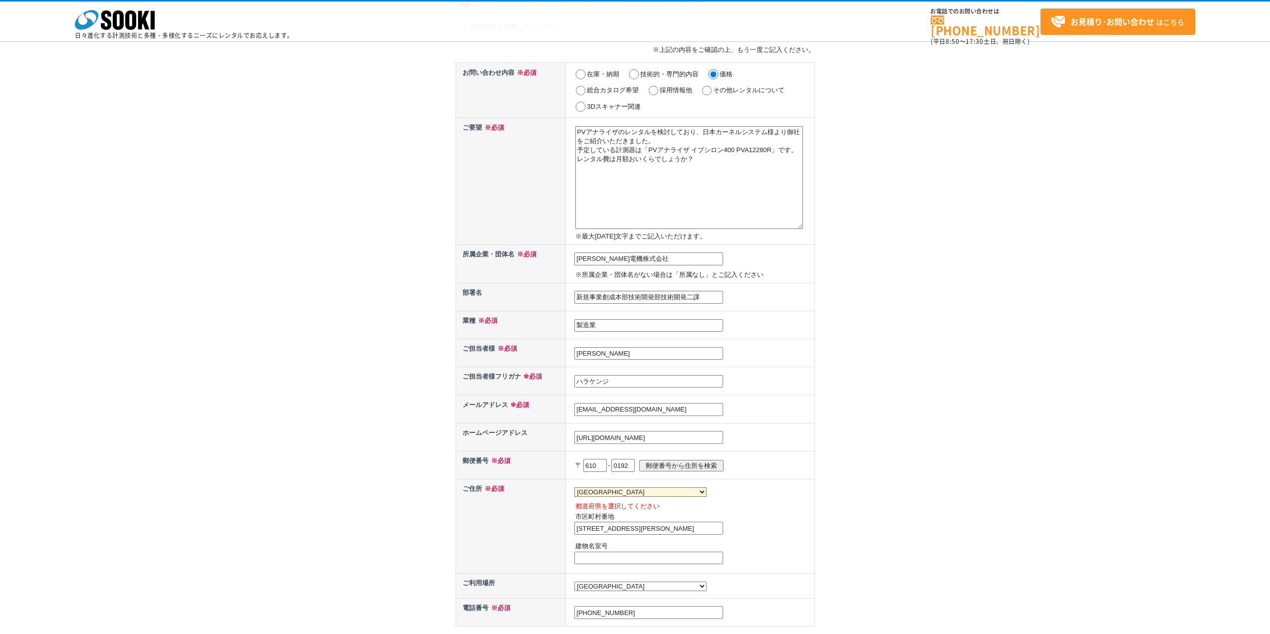
scroll to position [150, 0]
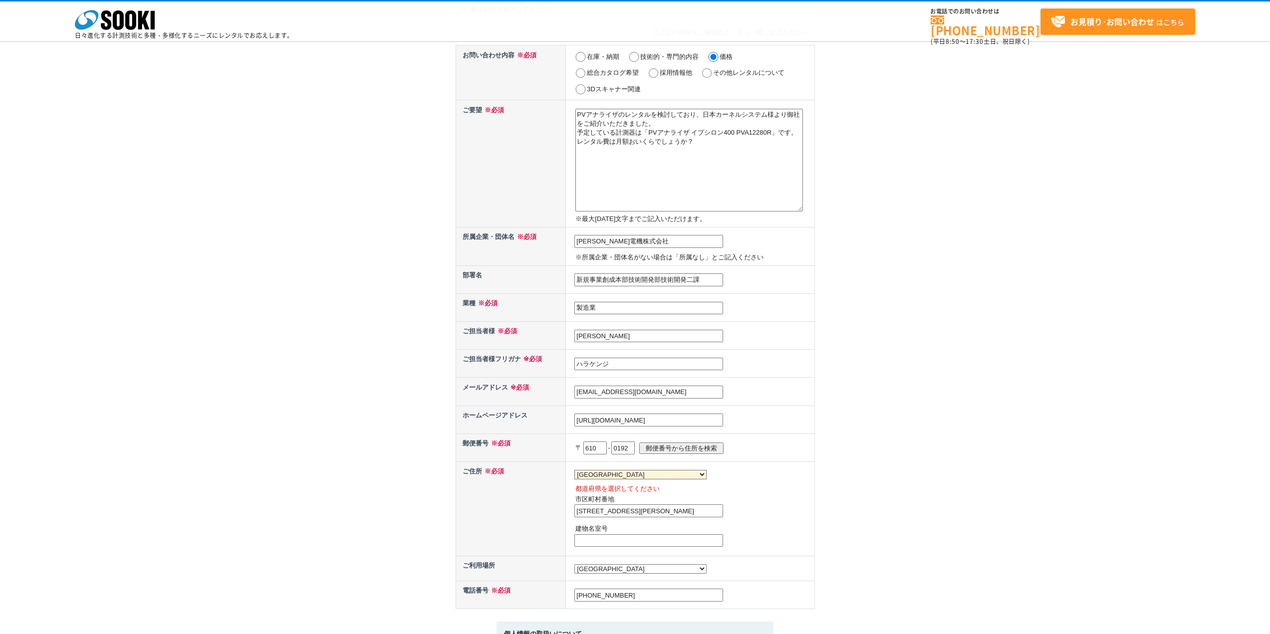
click at [516, 502] on th "ご住所 ※必須" at bounding box center [511, 509] width 110 height 94
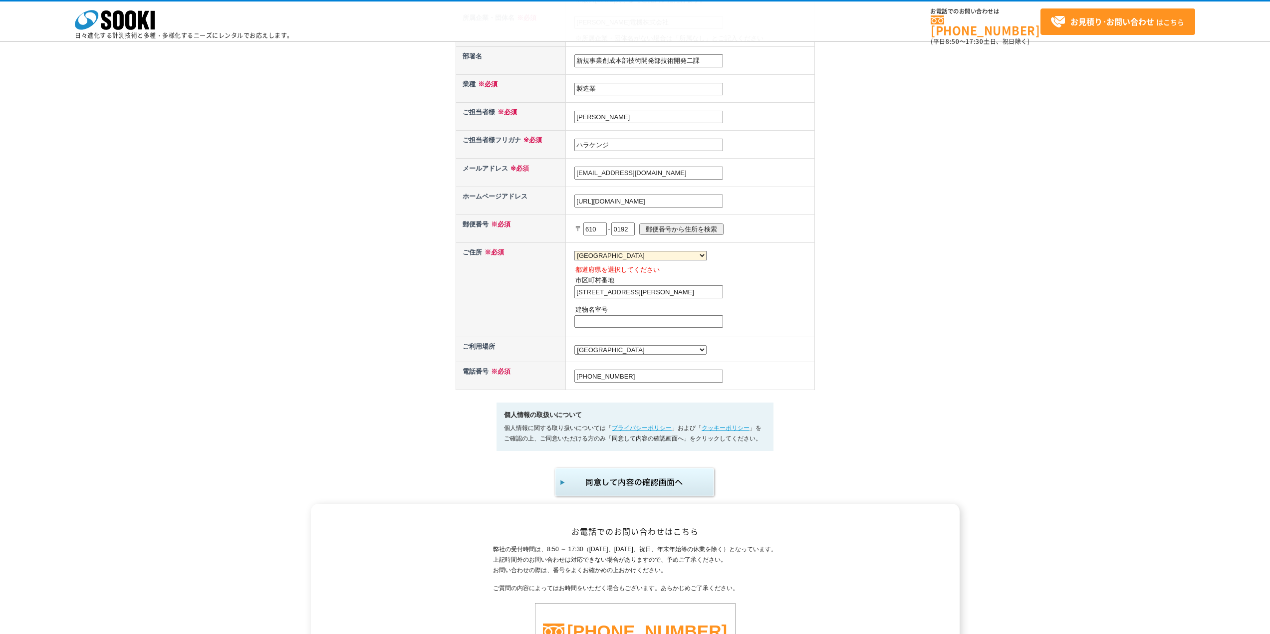
scroll to position [449, 0]
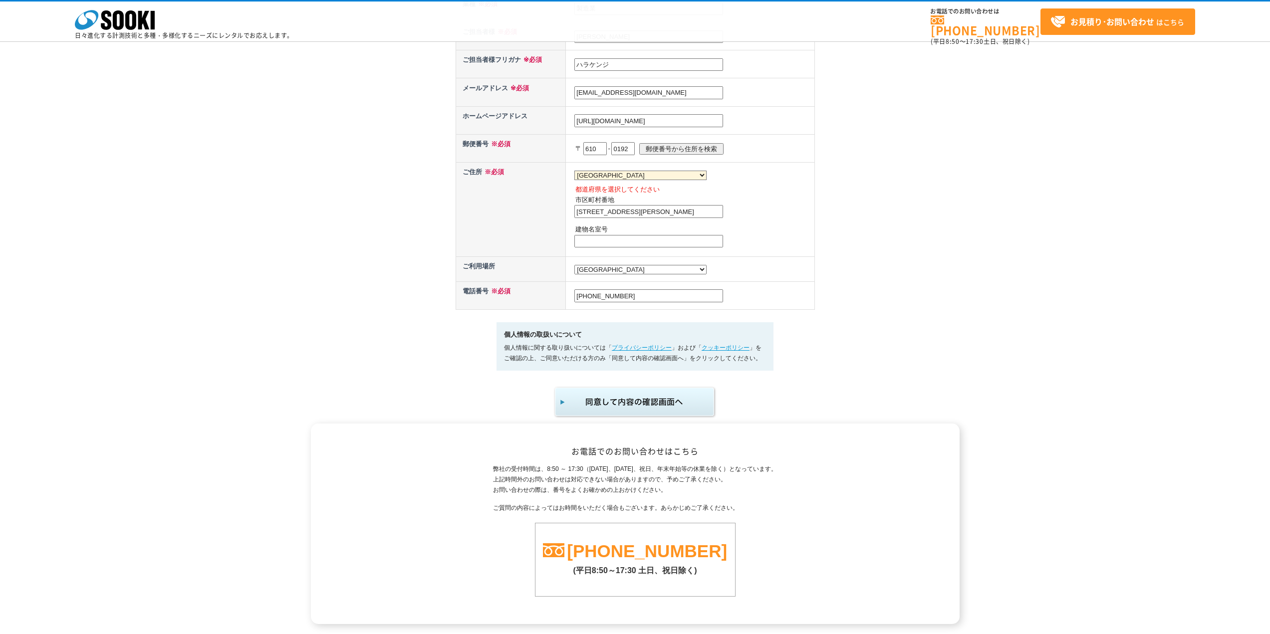
click at [604, 414] on img "submit" at bounding box center [635, 402] width 164 height 33
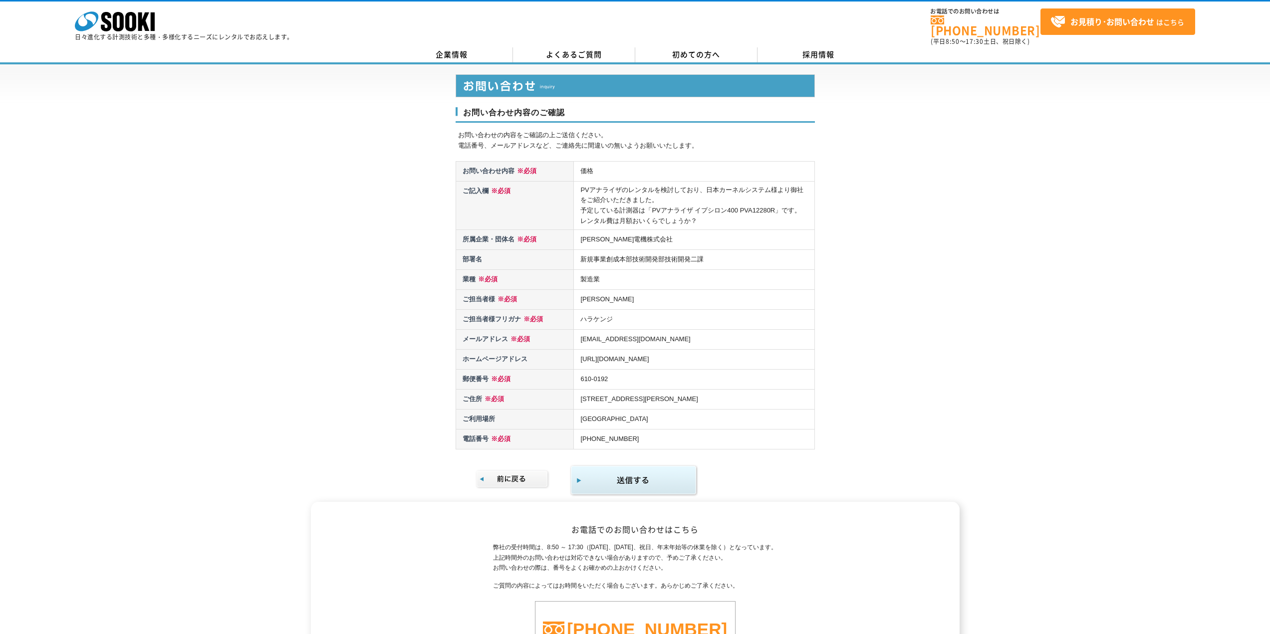
click at [629, 470] on img "submit" at bounding box center [634, 481] width 128 height 32
